Goal: Obtain resource: Obtain resource

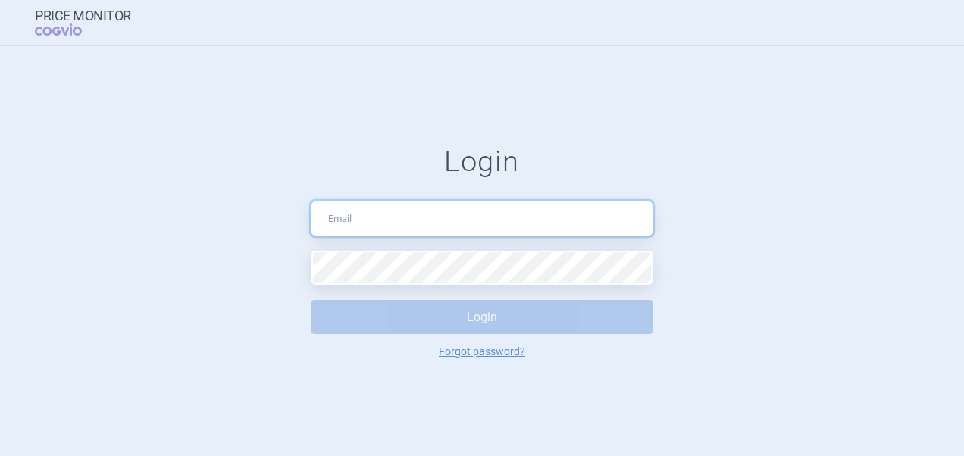
type input "[PERSON_NAME][EMAIL_ADDRESS][DOMAIN_NAME]"
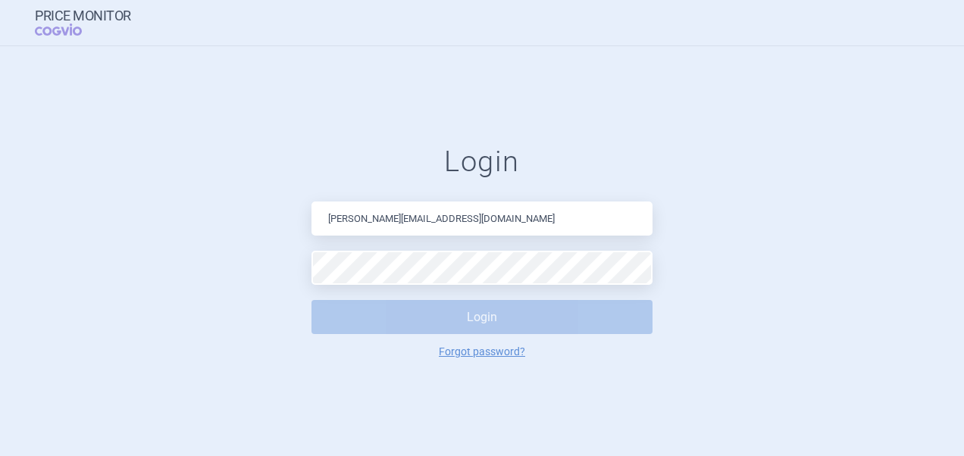
click at [695, 243] on form "Login [PERSON_NAME][EMAIL_ADDRESS][DOMAIN_NAME] Login Forgot password?" at bounding box center [481, 252] width 903 height 214
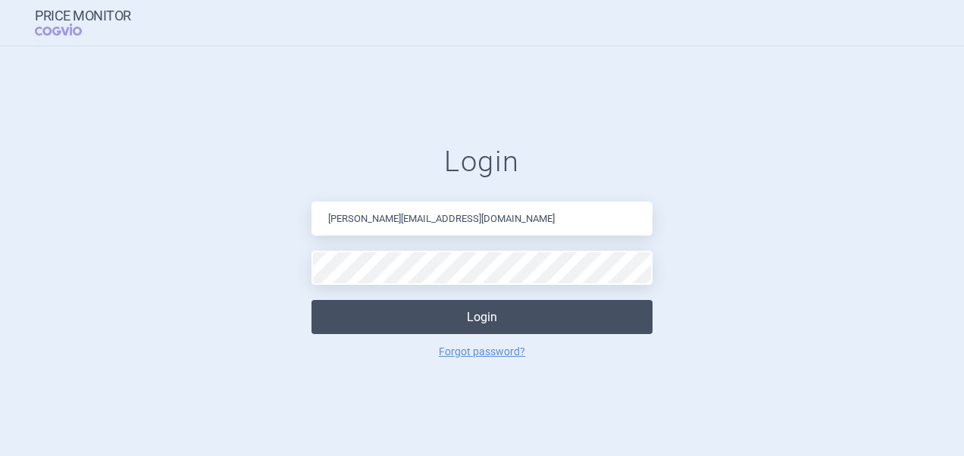
click at [509, 312] on button "Login" at bounding box center [481, 317] width 341 height 34
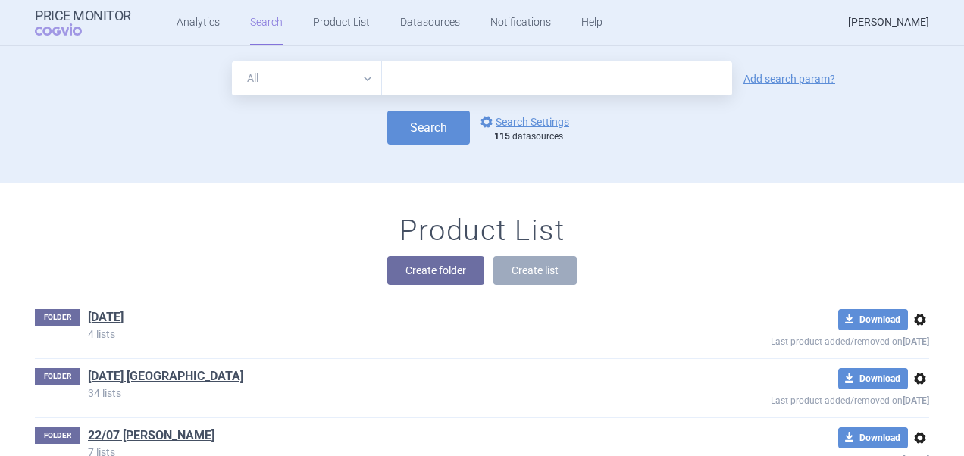
click at [442, 89] on input "text" at bounding box center [557, 78] width 350 height 34
type input "axatilimab"
click button "Search" at bounding box center [428, 128] width 83 height 34
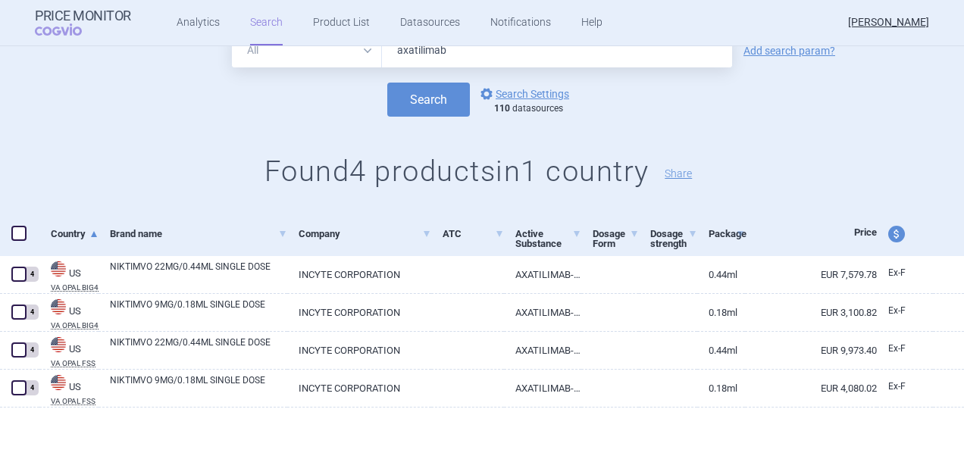
scroll to position [59, 0]
click at [20, 227] on span at bounding box center [18, 232] width 15 height 15
checkbox input "true"
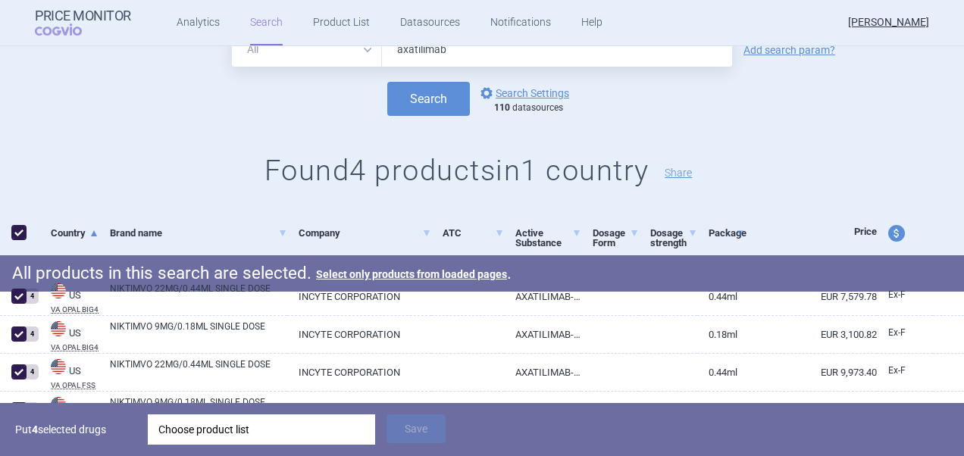
click at [280, 431] on div "Choose product list" at bounding box center [261, 429] width 206 height 30
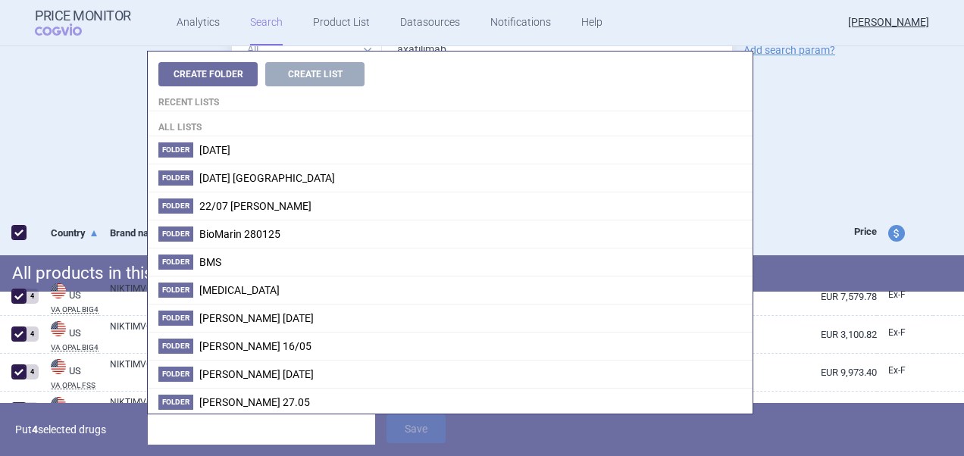
click at [839, 182] on h1 "Found 4 products in 1 country Share" at bounding box center [482, 171] width 964 height 35
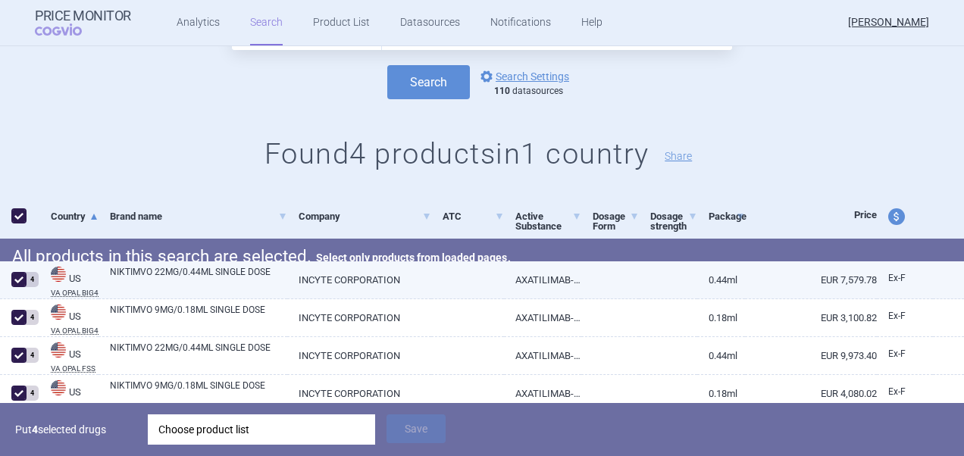
scroll to position [135, 0]
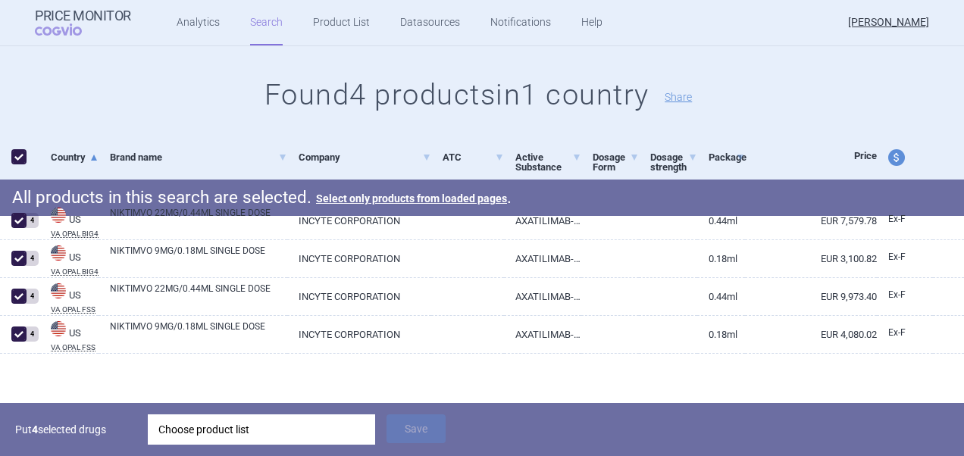
click at [305, 433] on div "Choose product list" at bounding box center [261, 429] width 206 height 30
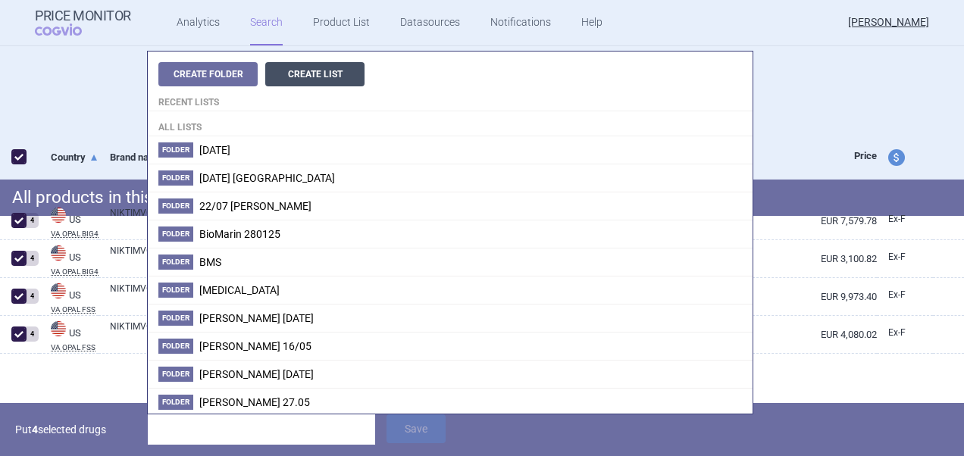
click at [319, 76] on button "Create List" at bounding box center [314, 74] width 99 height 24
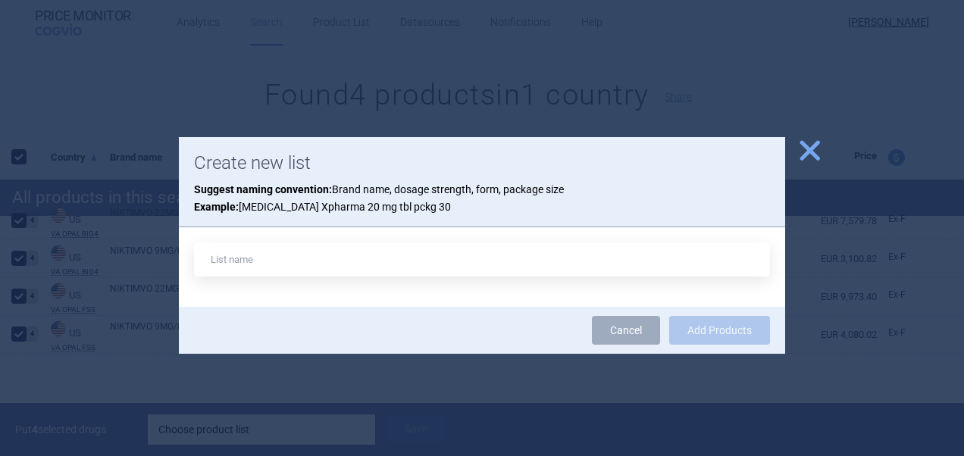
click at [311, 267] on input "text" at bounding box center [482, 259] width 576 height 34
type input "axa 22/08"
click at [669, 316] on button "Add Products" at bounding box center [719, 330] width 101 height 29
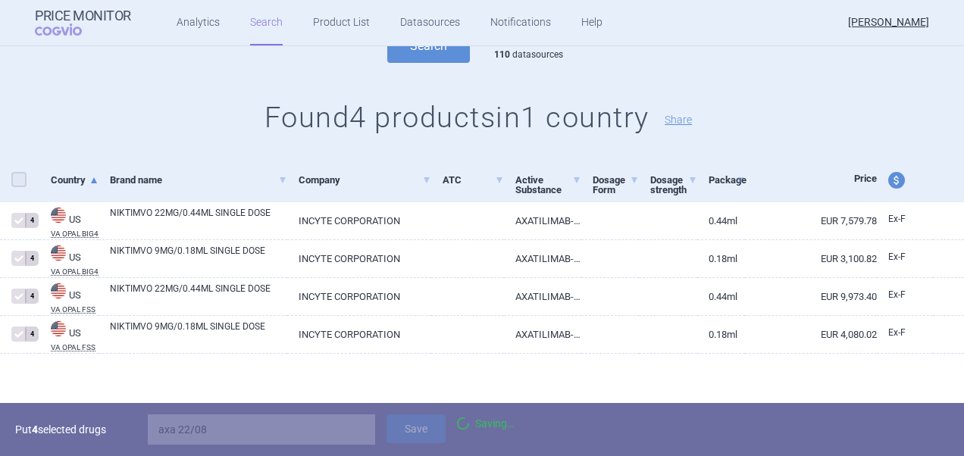
checkbox input "false"
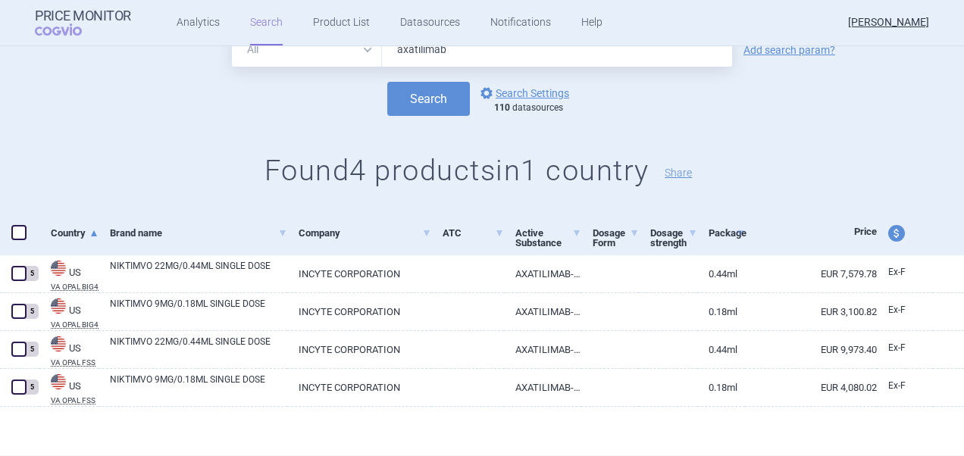
scroll to position [59, 0]
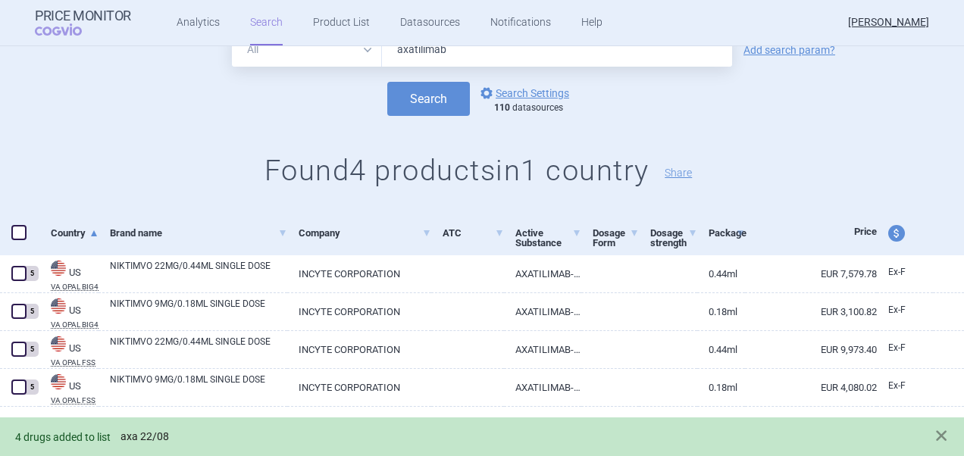
click at [148, 436] on link "axa 22/08" at bounding box center [144, 436] width 48 height 13
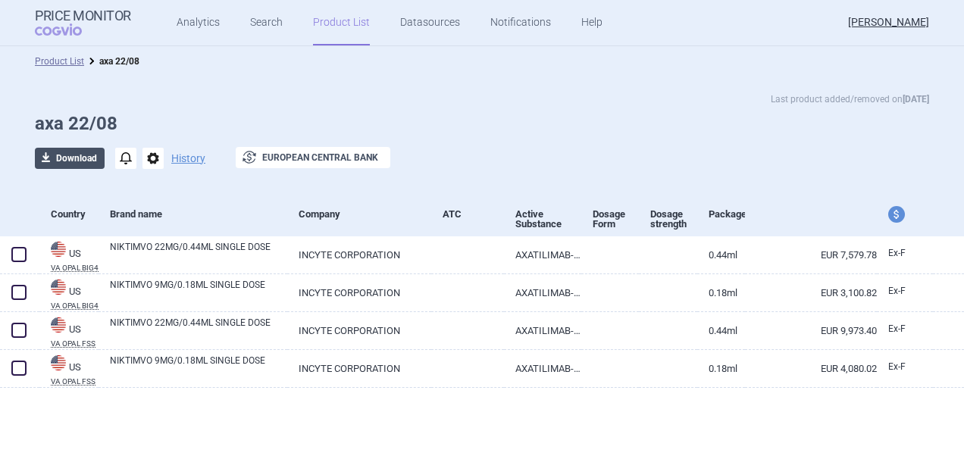
click at [62, 157] on button "download Download" at bounding box center [70, 158] width 70 height 21
select select "EUR"
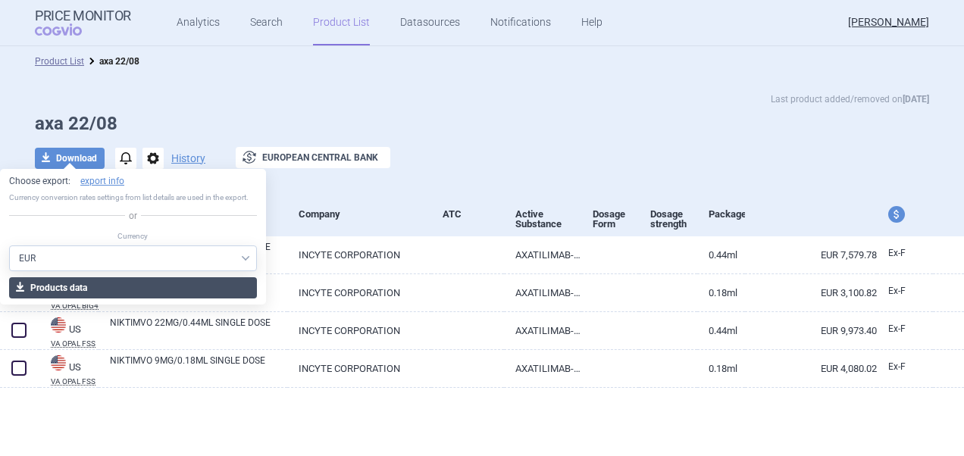
click at [120, 286] on button "download Products data" at bounding box center [133, 287] width 248 height 21
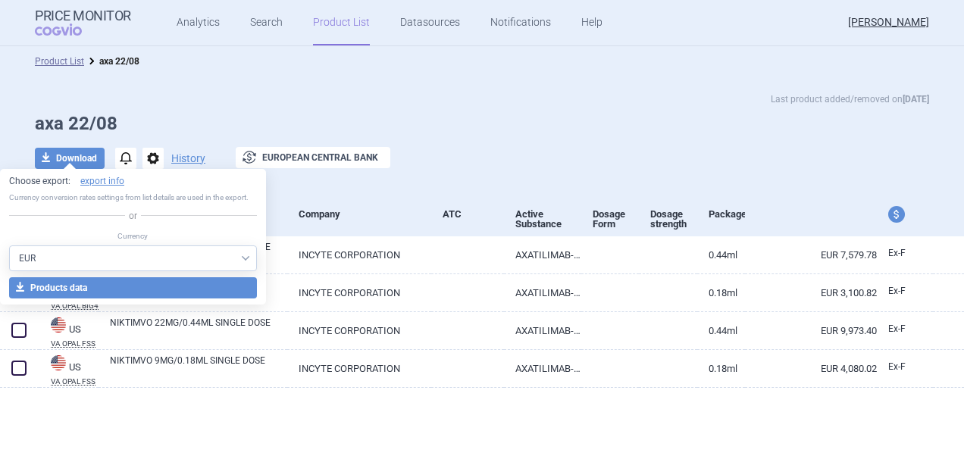
click at [89, 252] on select "AED AUD BGN BHD [PERSON_NAME] BRL CAD CHF CNY COP CZK DKK DZD EUR GBP HUF ILS I…" at bounding box center [133, 258] width 248 height 26
select select "USD"
click at [9, 245] on select "AED AUD BGN BHD [PERSON_NAME] BRL CAD CHF CNY COP CZK DKK DZD EUR GBP HUF ILS I…" at bounding box center [133, 258] width 248 height 26
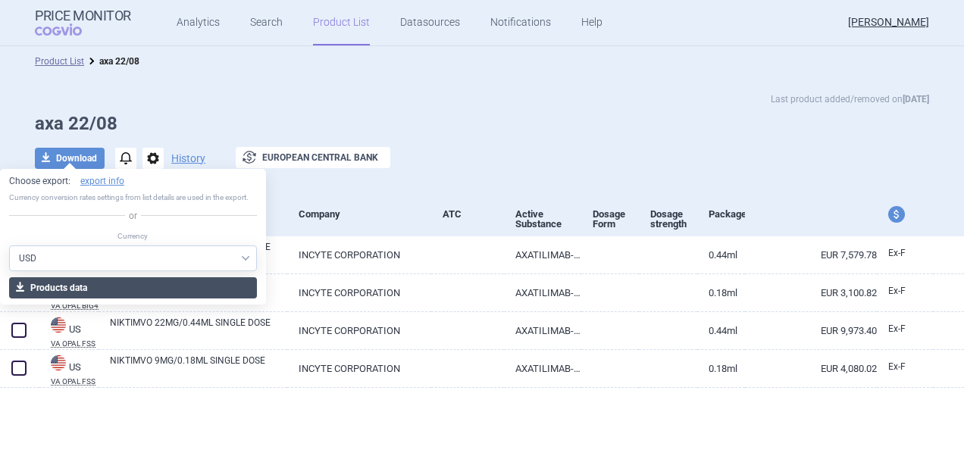
click at [150, 280] on button "download Products data" at bounding box center [133, 287] width 248 height 21
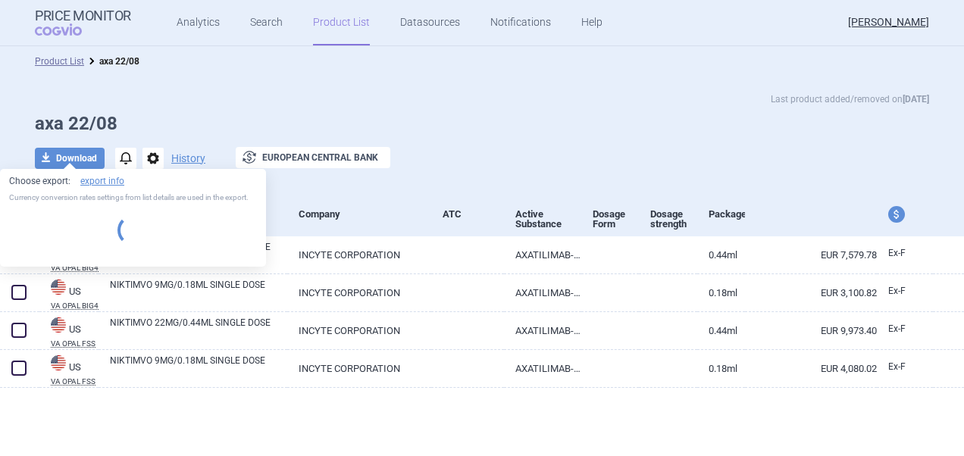
select select "USD"
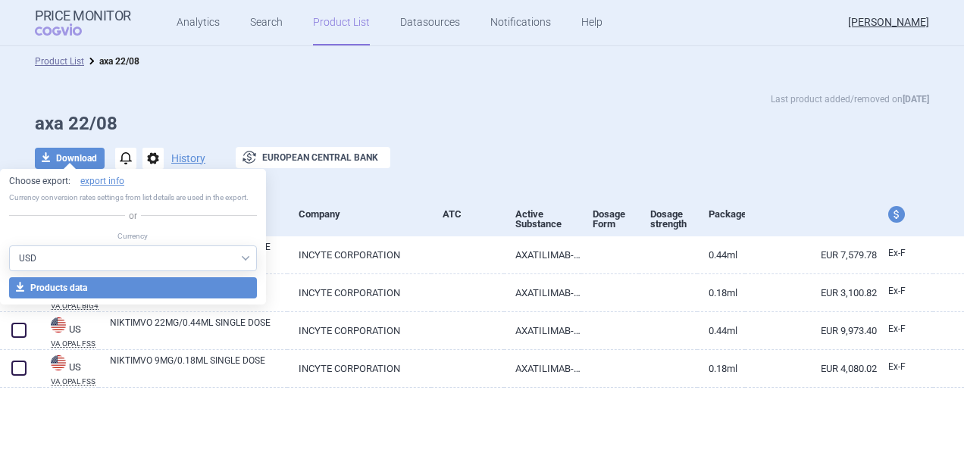
click at [349, 191] on div "Last product added/removed on [DATE] axa 22/08 download Download notifications …" at bounding box center [482, 135] width 964 height 117
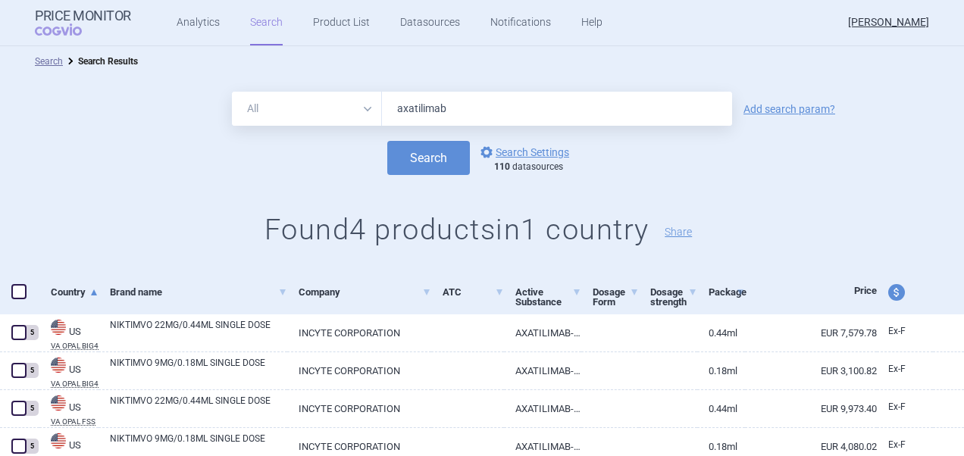
drag, startPoint x: 480, startPoint y: 103, endPoint x: 347, endPoint y: 108, distance: 133.4
click at [347, 108] on div "All Brand Name ATC Company Active Substance Country Newer than axatilimab" at bounding box center [482, 109] width 500 height 34
click at [387, 141] on button "Search" at bounding box center [428, 158] width 83 height 34
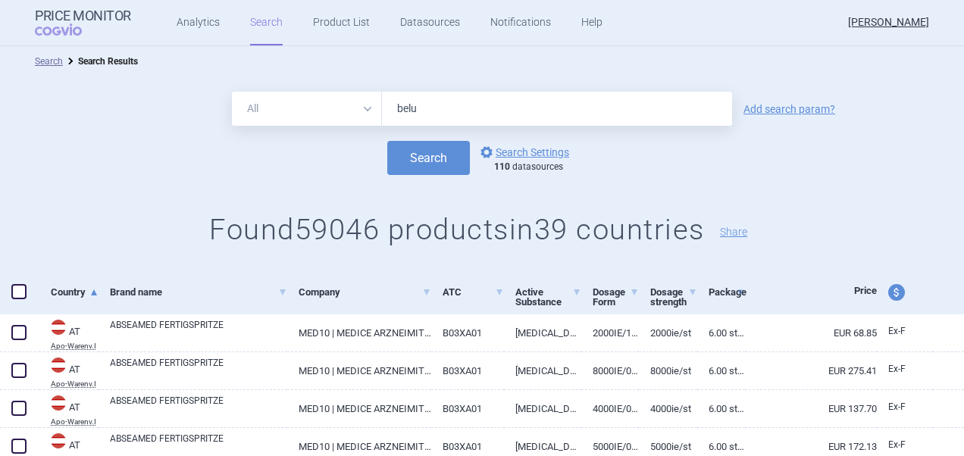
type input "Belumosudil"
click at [424, 151] on button "Search" at bounding box center [428, 158] width 83 height 34
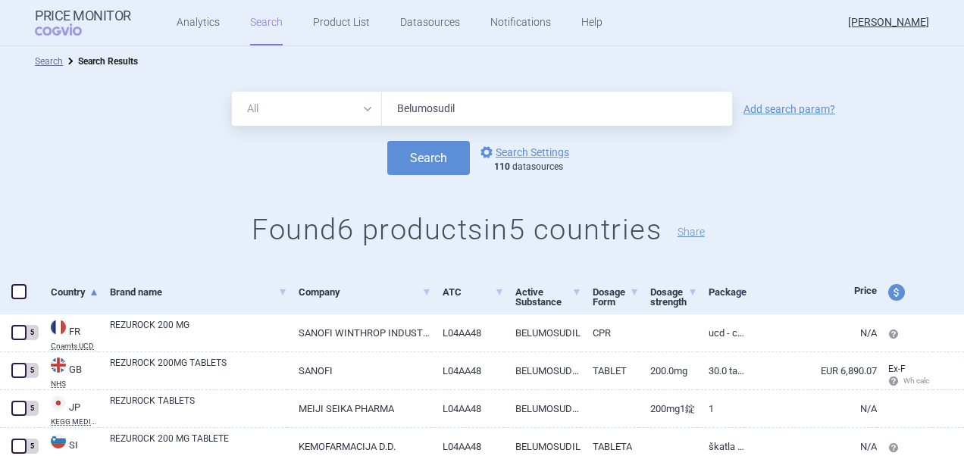
drag, startPoint x: 16, startPoint y: 287, endPoint x: 38, endPoint y: 286, distance: 22.0
click at [16, 286] on span at bounding box center [18, 291] width 15 height 15
checkbox input "true"
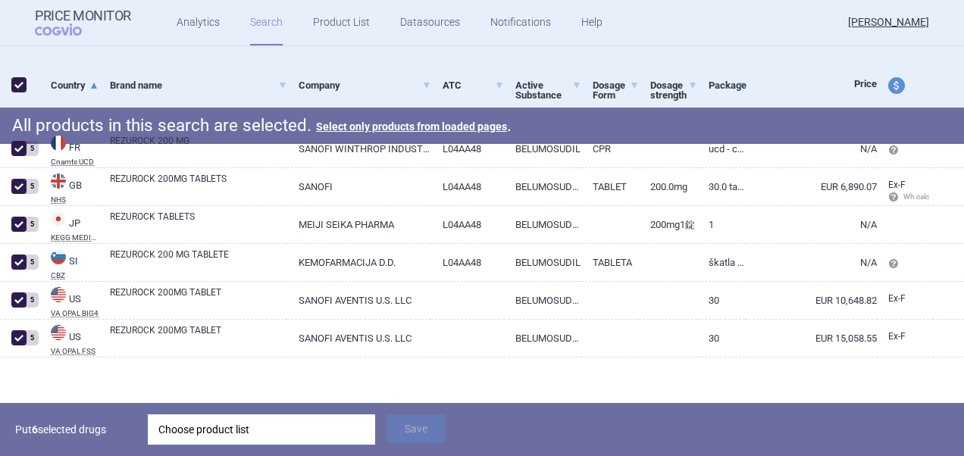
scroll to position [211, 0]
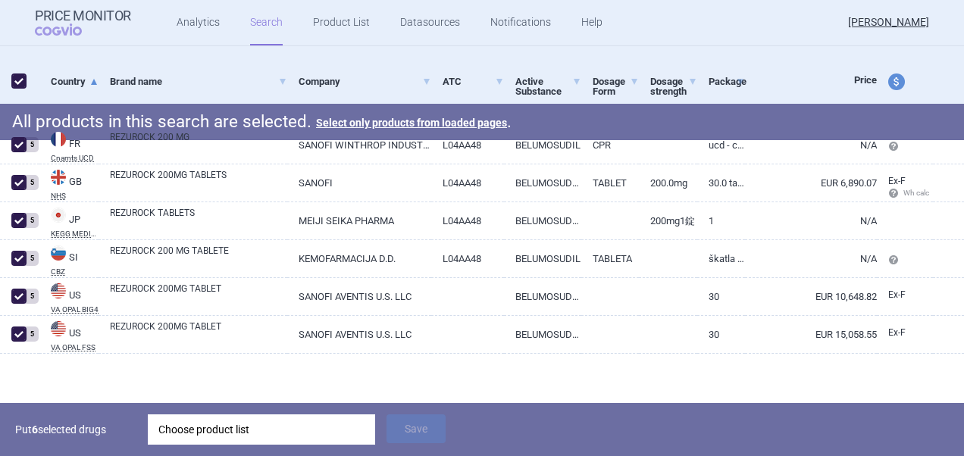
click at [246, 430] on div "Choose product list" at bounding box center [261, 429] width 206 height 30
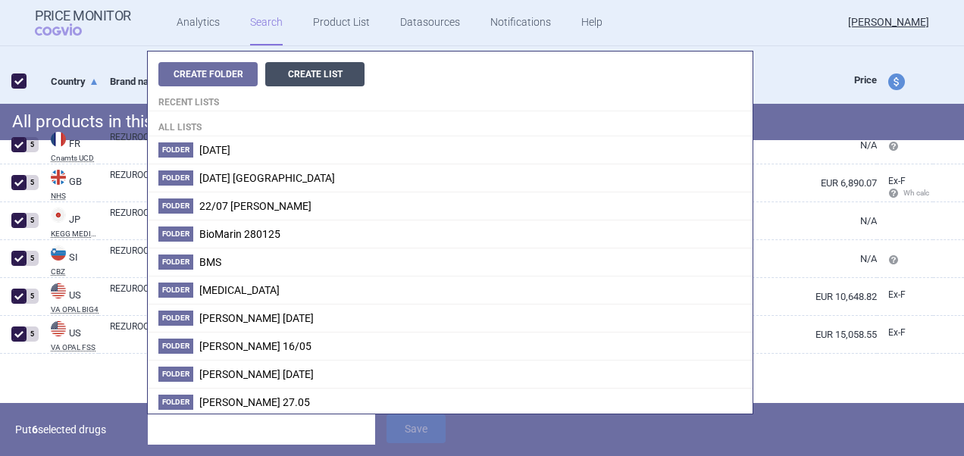
click at [312, 76] on button "Create List" at bounding box center [314, 74] width 99 height 24
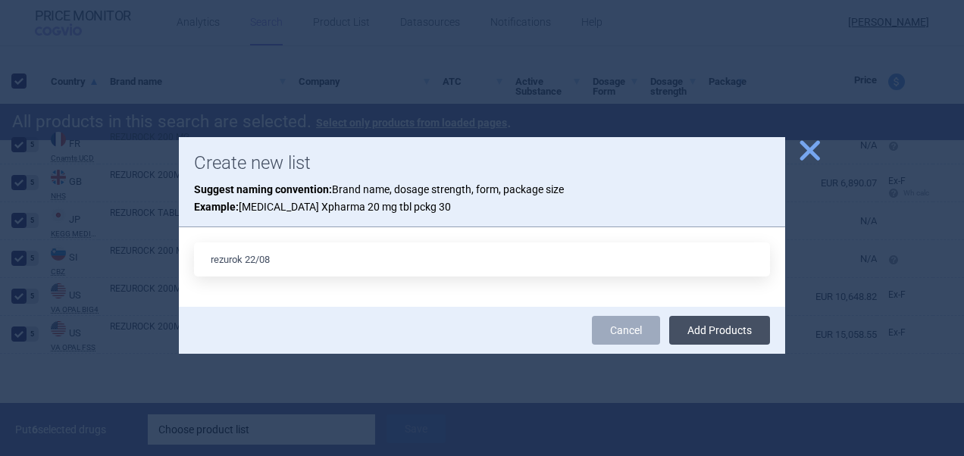
type input "rezurok 22/08"
click at [704, 328] on button "Add Products" at bounding box center [719, 330] width 101 height 29
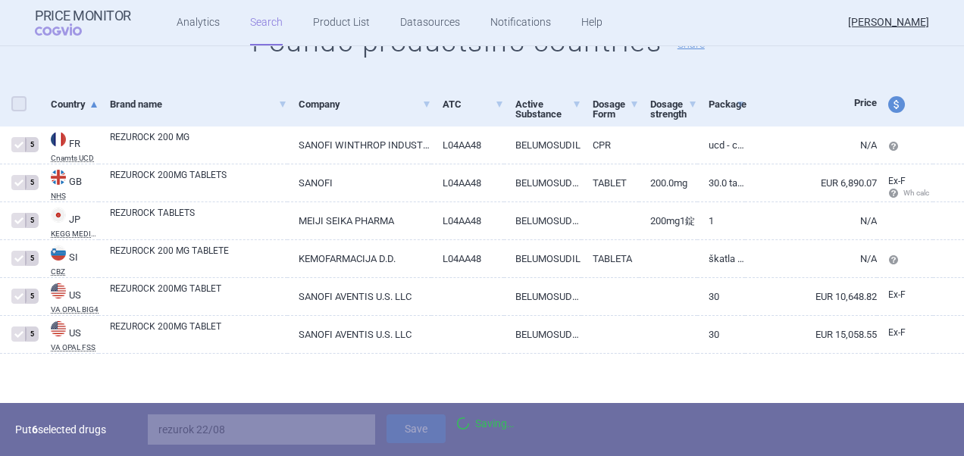
checkbox input "false"
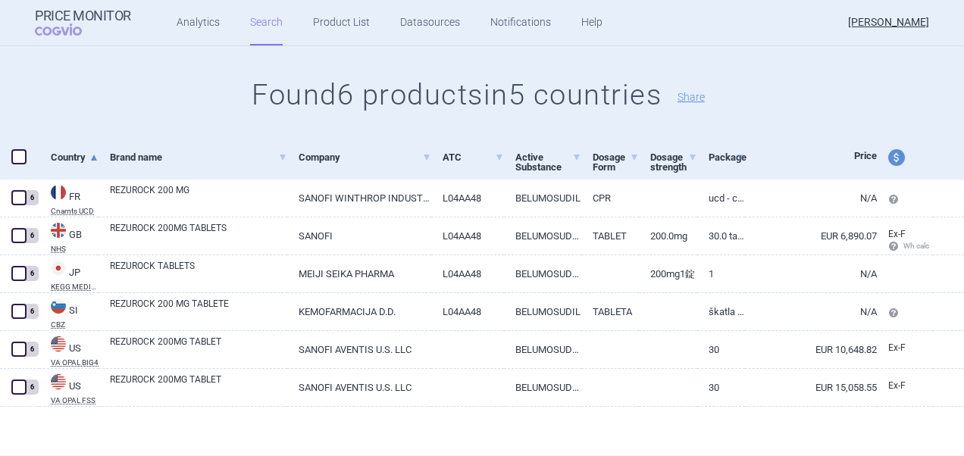
scroll to position [135, 0]
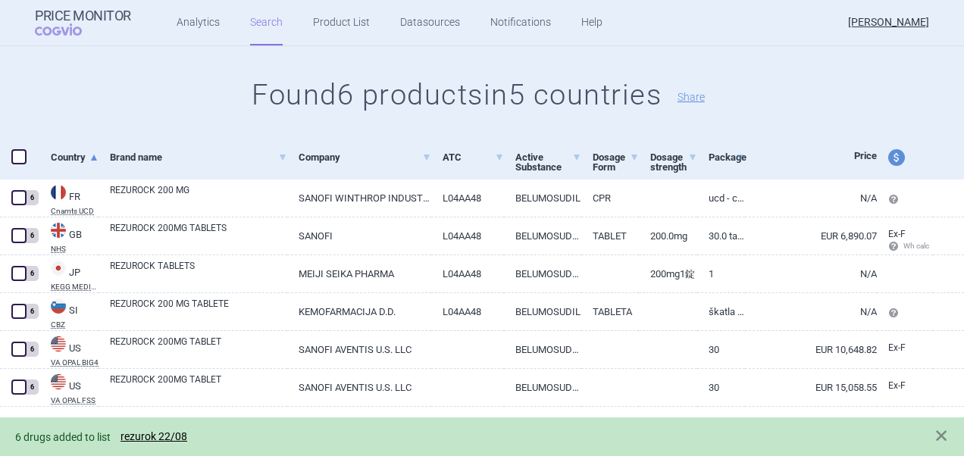
click at [167, 436] on link "rezurok 22/08" at bounding box center [153, 436] width 67 height 13
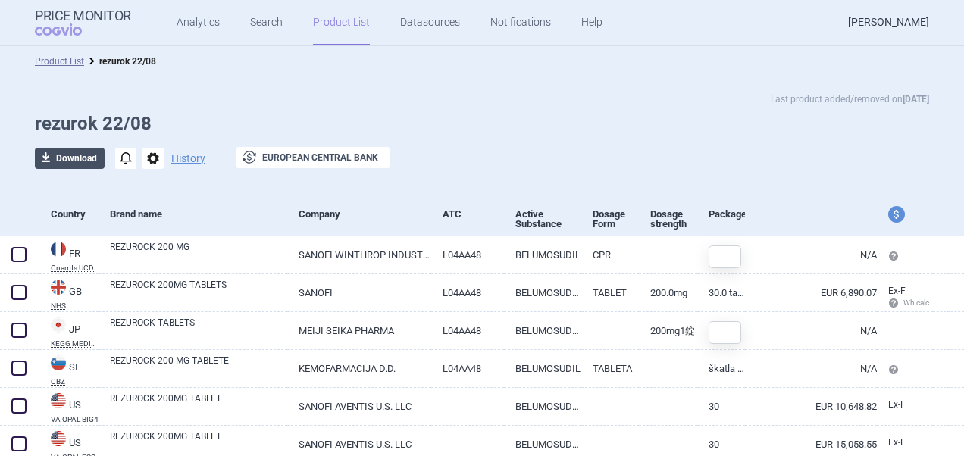
click at [77, 158] on button "download Download" at bounding box center [70, 158] width 70 height 21
select select "EUR"
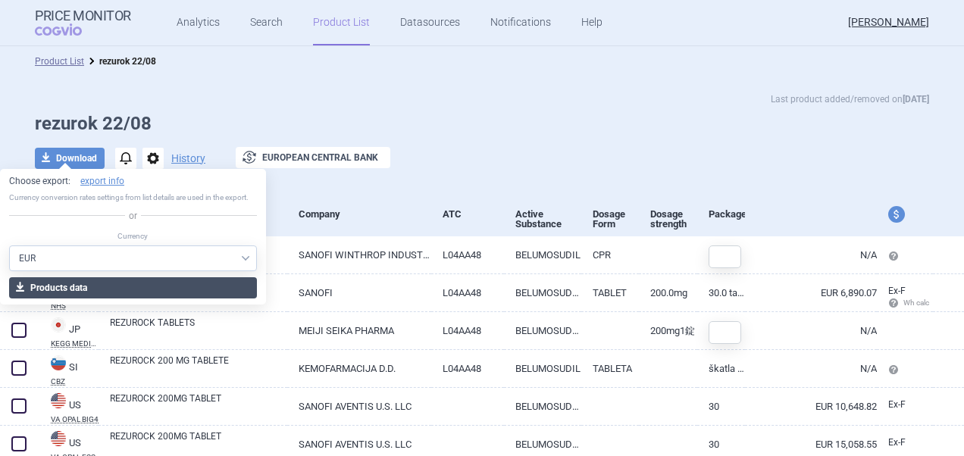
click at [101, 294] on button "download Products data" at bounding box center [133, 287] width 248 height 21
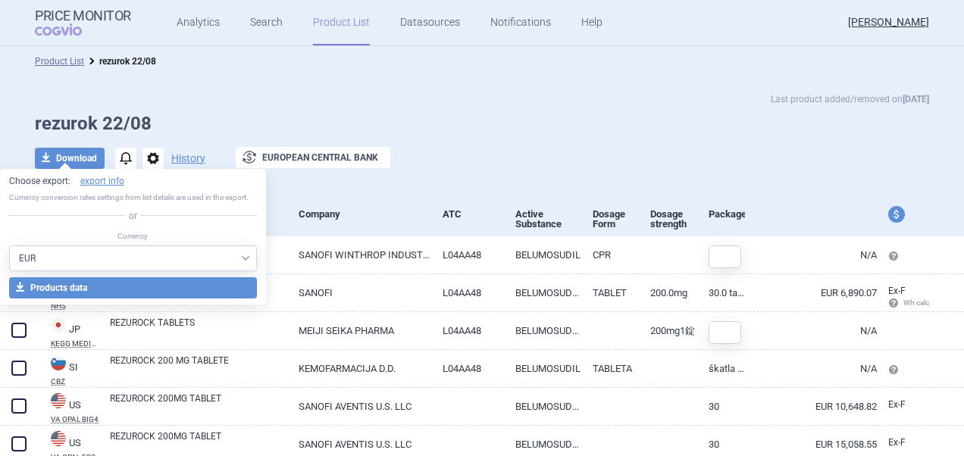
click at [136, 255] on select "AED AUD BGN BHD [PERSON_NAME] BRL CAD CHF CNY COP CZK DKK DZD EUR GBP HUF ILS I…" at bounding box center [133, 258] width 248 height 26
select select "USD"
click at [9, 245] on select "AED AUD BGN BHD [PERSON_NAME] BRL CAD CHF CNY COP CZK DKK DZD EUR GBP HUF ILS I…" at bounding box center [133, 258] width 248 height 26
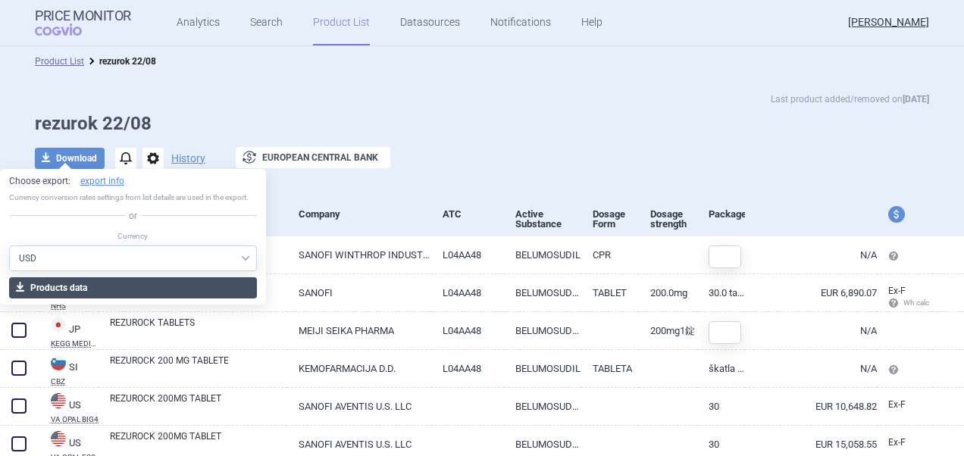
click at [105, 287] on button "download Products data" at bounding box center [133, 287] width 248 height 21
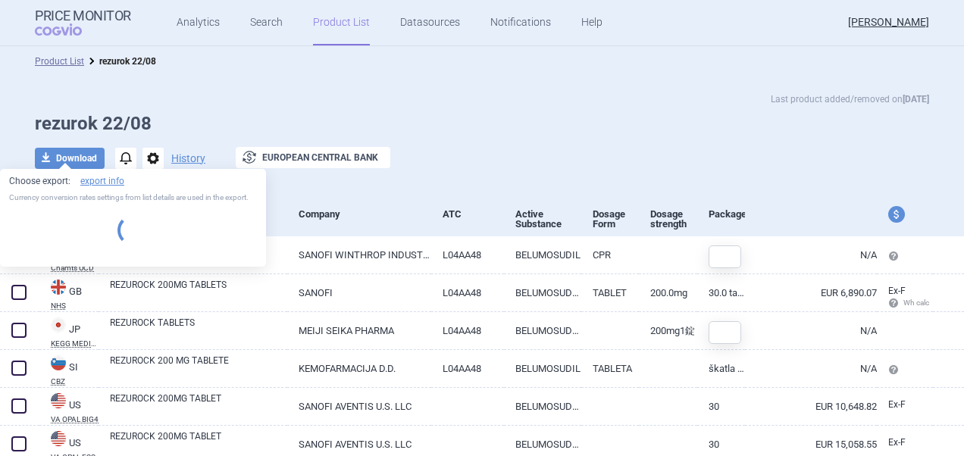
select select "USD"
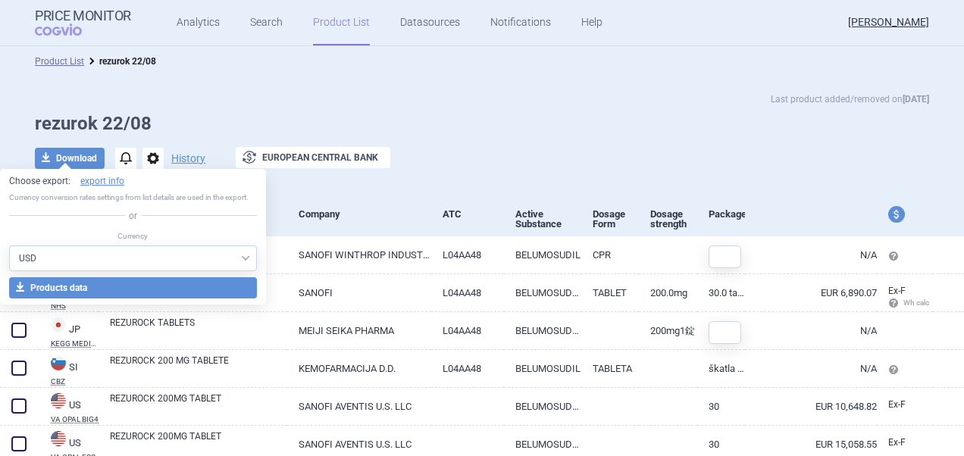
click at [528, 109] on div "Last product added/removed on [DATE] rezurok 22/08 download Download notificati…" at bounding box center [482, 138] width 955 height 93
